Goal: Check status

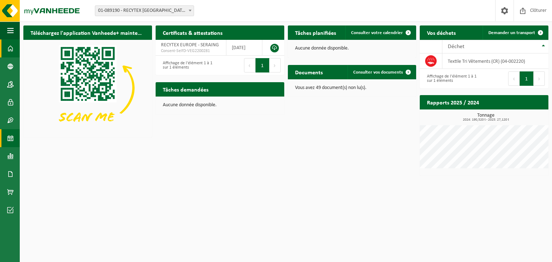
click at [10, 140] on span at bounding box center [10, 138] width 6 height 18
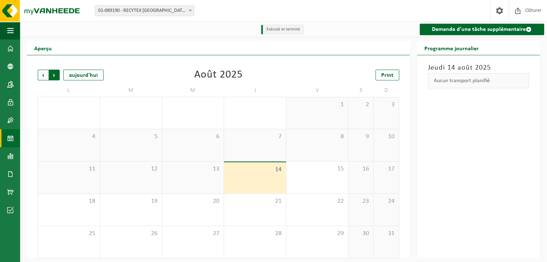
click at [42, 77] on span "Précédent" at bounding box center [43, 75] width 11 height 11
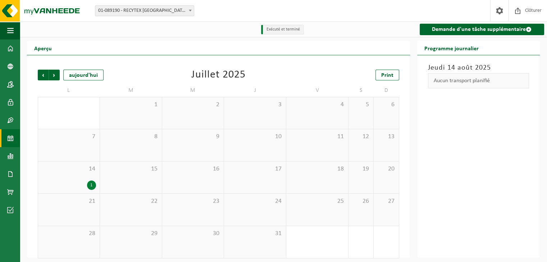
click at [42, 77] on span "Précédent" at bounding box center [43, 75] width 11 height 11
click at [55, 76] on span "Suivant" at bounding box center [54, 75] width 11 height 11
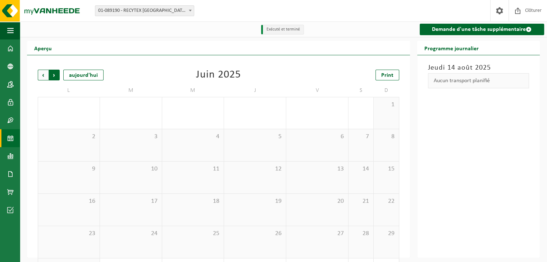
click at [42, 74] on span "Précédent" at bounding box center [43, 75] width 11 height 11
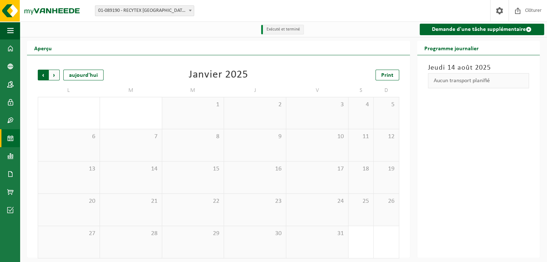
click at [51, 77] on span "Suivant" at bounding box center [54, 75] width 11 height 11
